Goal: Task Accomplishment & Management: Use online tool/utility

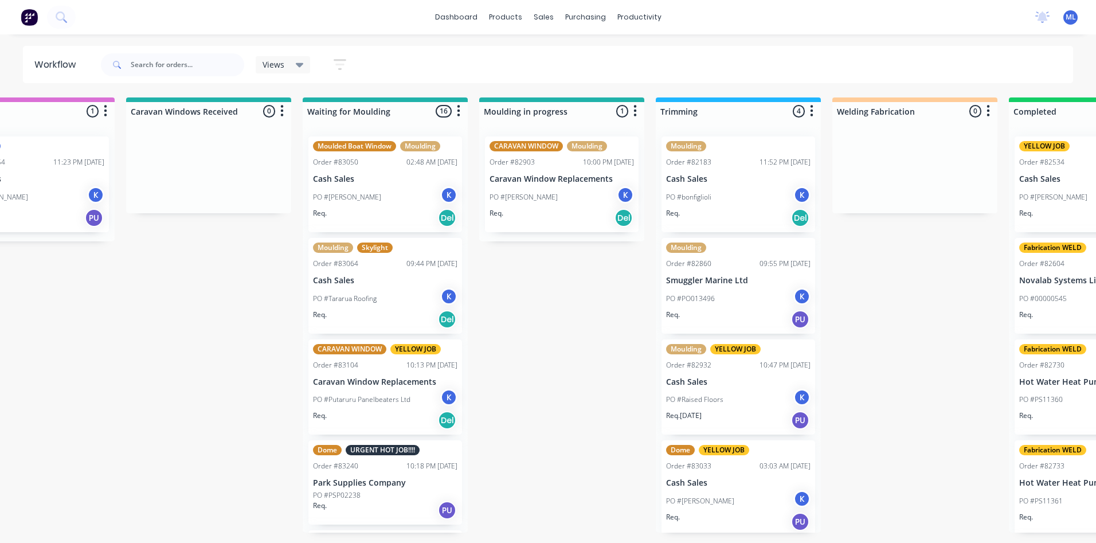
scroll to position [286, 0]
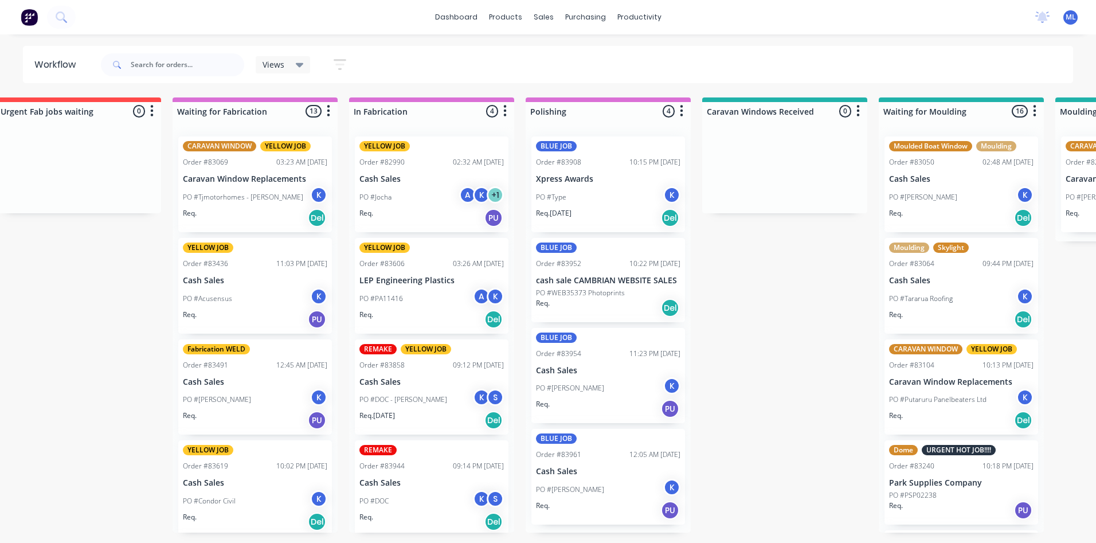
scroll to position [4, 0]
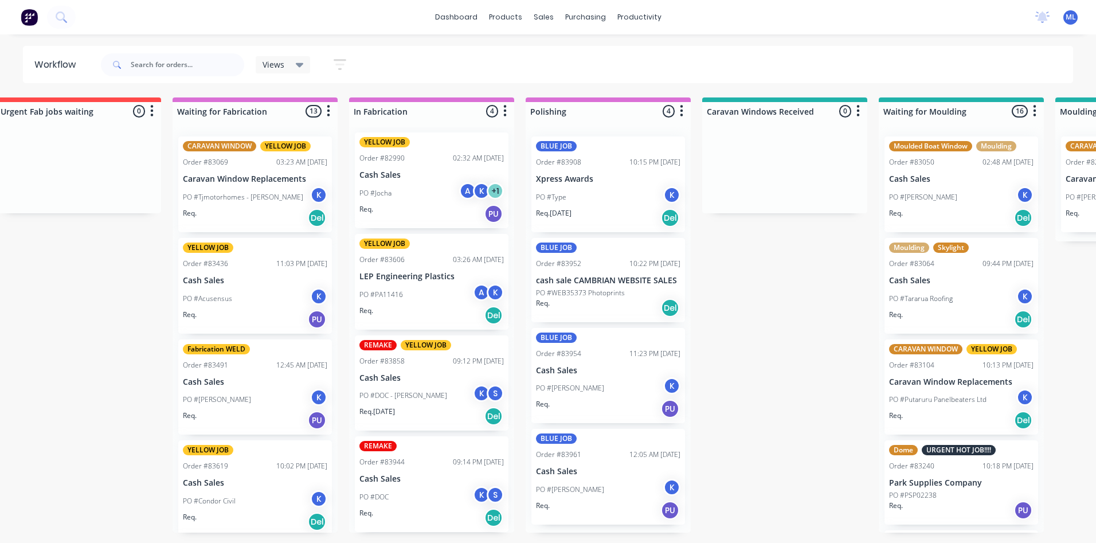
click at [421, 390] on p "PO #DOC - [PERSON_NAME]" at bounding box center [403, 395] width 88 height 10
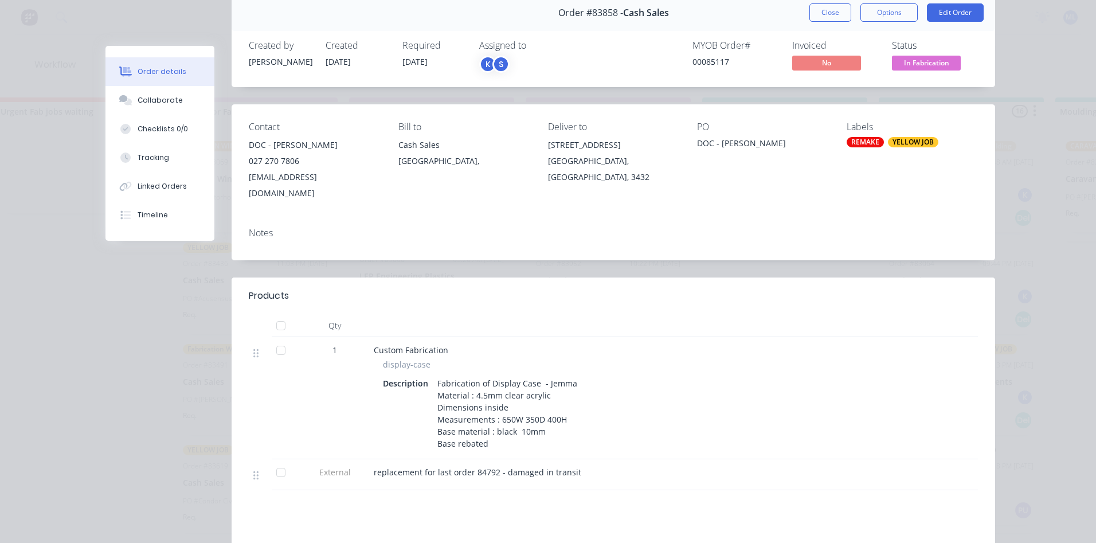
scroll to position [0, 0]
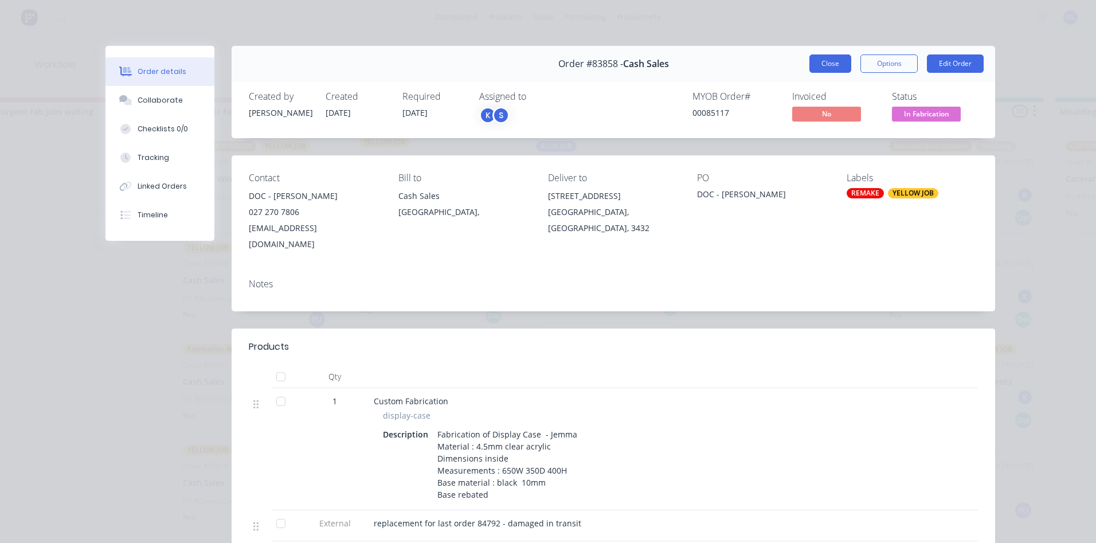
click at [818, 60] on button "Close" at bounding box center [830, 63] width 42 height 18
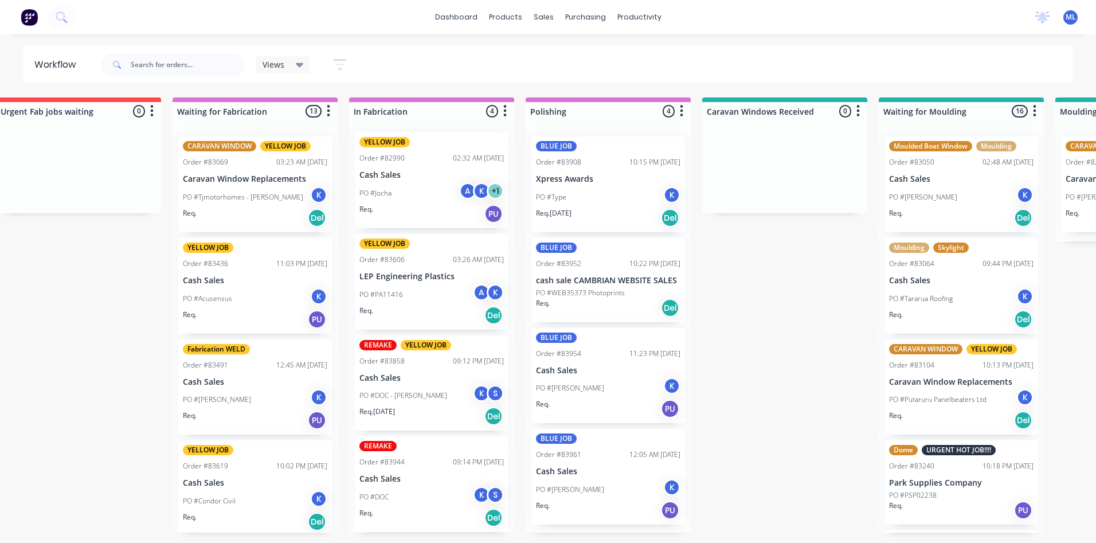
click at [431, 499] on div "PO #DOC K S" at bounding box center [431, 497] width 144 height 22
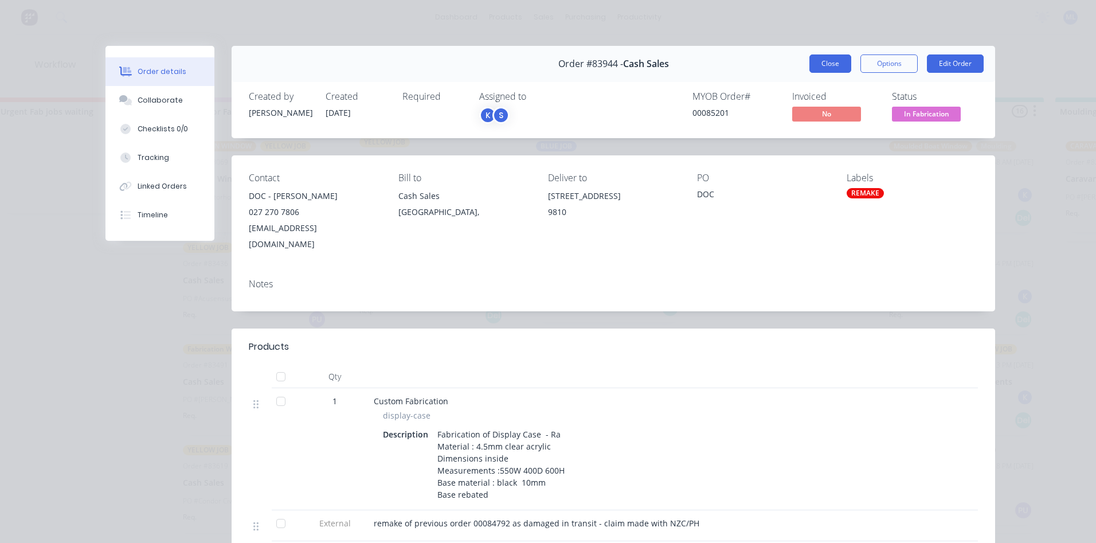
click at [821, 62] on button "Close" at bounding box center [830, 63] width 42 height 18
